Goal: Transaction & Acquisition: Download file/media

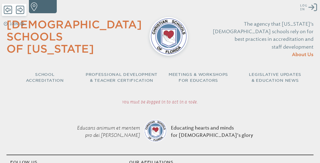
click at [313, 7] on icon at bounding box center [312, 8] width 9 height 8
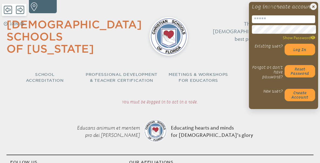
click at [295, 23] on input "email" at bounding box center [283, 19] width 63 height 8
click at [299, 55] on button "Log in" at bounding box center [299, 50] width 31 height 12
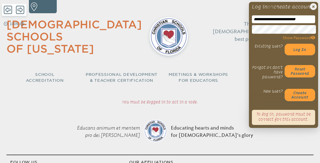
click at [312, 39] on icon at bounding box center [312, 37] width 4 height 3
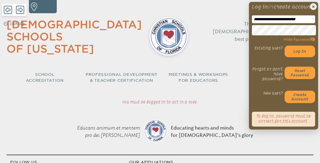
click at [284, 46] on button "Log in" at bounding box center [299, 52] width 31 height 12
click at [254, 23] on input "**********" at bounding box center [283, 19] width 63 height 8
type input "**********"
click at [298, 55] on button "Log in" at bounding box center [299, 52] width 31 height 12
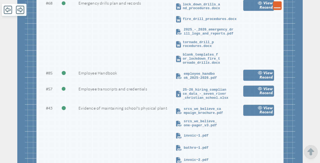
scroll to position [841, 0]
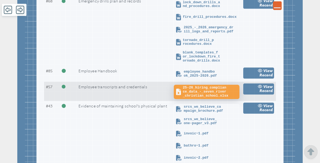
click at [199, 98] on span "25-26_hiring_compliance_data_-_seven_river_christian_school.xlsx" at bounding box center [209, 92] width 55 height 12
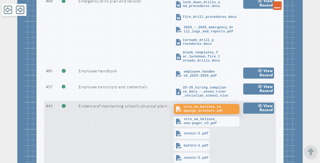
click at [193, 113] on span "srcs_we_believe_campaign_brochure.pdf" at bounding box center [211, 109] width 55 height 8
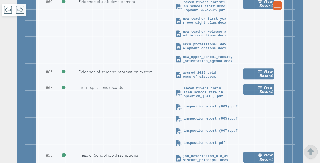
scroll to position [1083, 0]
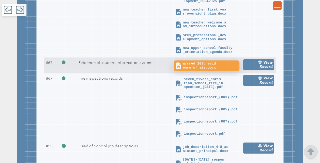
click at [206, 70] on span "accred_2025_evidence_of_sis.docx" at bounding box center [209, 66] width 55 height 8
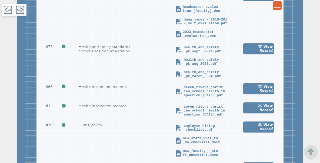
scroll to position [1286, 0]
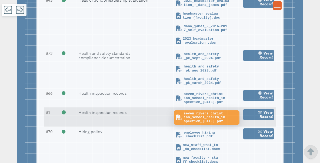
click at [212, 124] on span "seven_rivers_christian_school_health_inspection_3-20-2025.pdf" at bounding box center [211, 118] width 55 height 12
